Goal: Check status: Check status

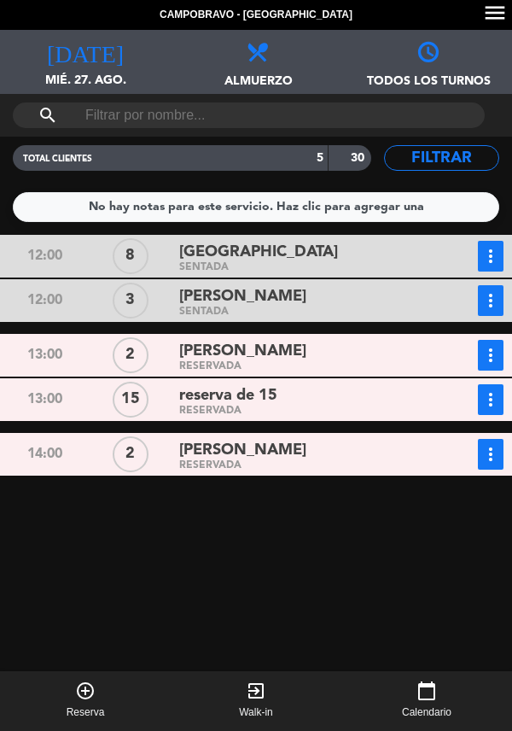
click at [486, 266] on icon "more_vert" at bounding box center [491, 256] width 20 height 20
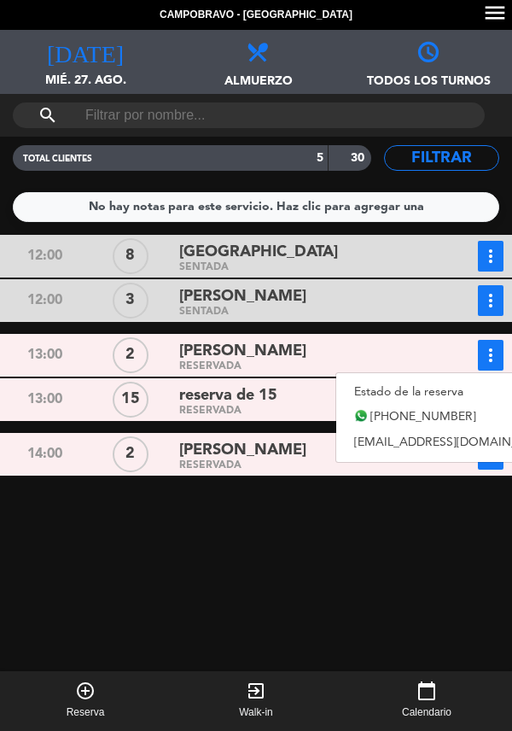
click at [400, 391] on link "Estado de la reserva" at bounding box center [455, 392] width 238 height 26
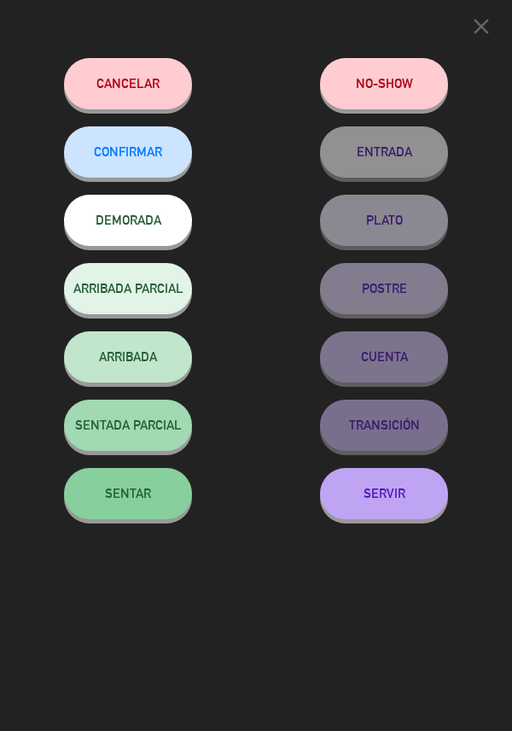
click at [141, 500] on span "SENTAR" at bounding box center [128, 493] width 46 height 15
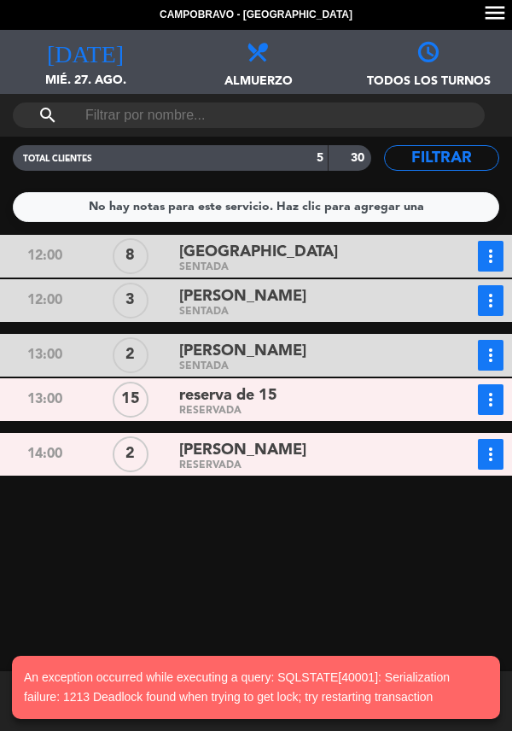
click at [495, 316] on button "more_vert" at bounding box center [491, 300] width 26 height 31
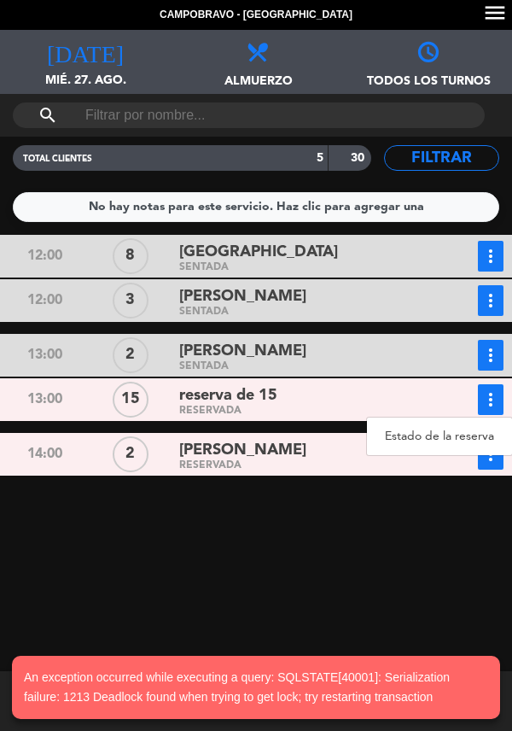
click at [417, 443] on link "Estado de la reserva" at bounding box center [439, 436] width 145 height 26
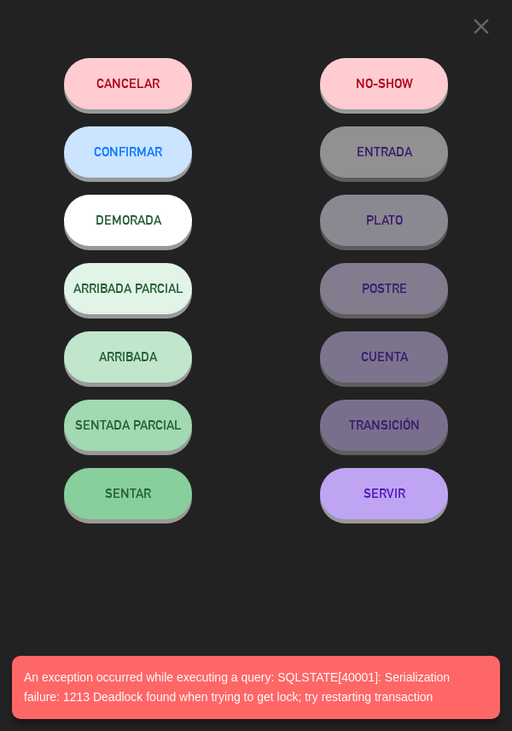
click at [136, 506] on button "SENTAR" at bounding box center [128, 493] width 128 height 51
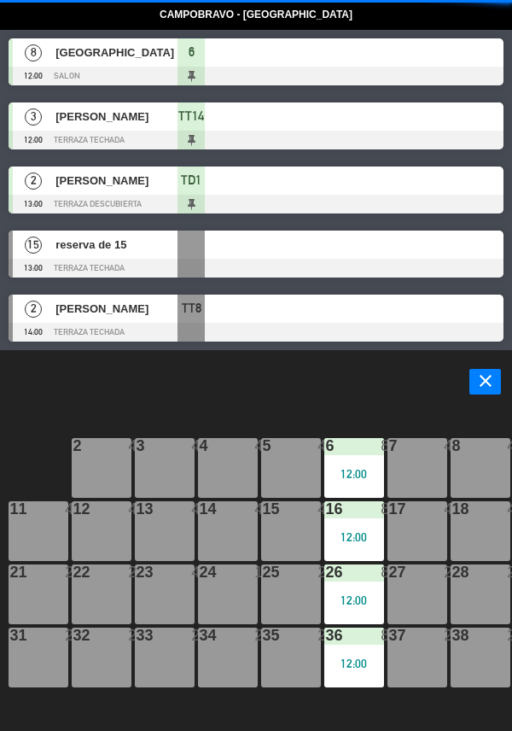
click at [499, 388] on button "close" at bounding box center [486, 382] width 32 height 26
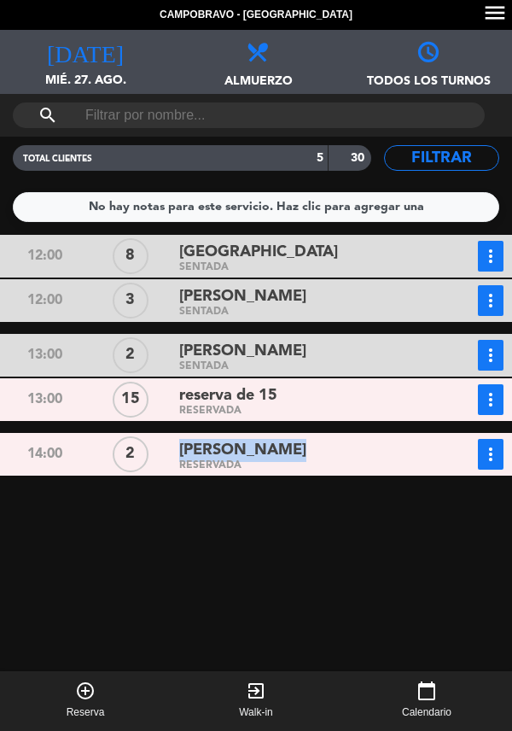
click at [186, 552] on div "12:00 8 Elva SENTADA more_vert Estado de la reserva [PHONE_NUMBER]:00 3 [PERSON…" at bounding box center [256, 515] width 521 height 560
